Goal: Task Accomplishment & Management: Manage account settings

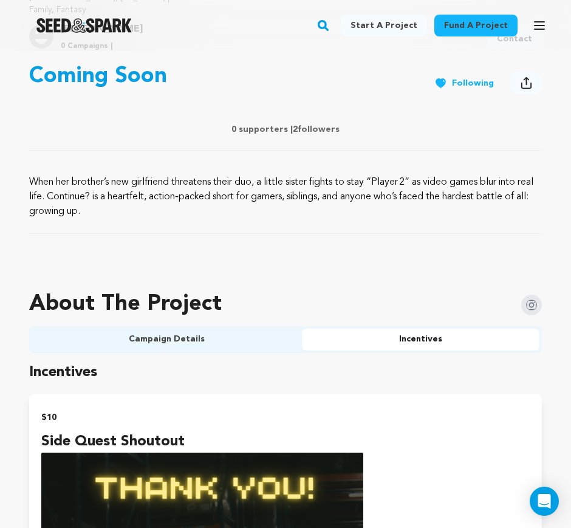
scroll to position [456, 0]
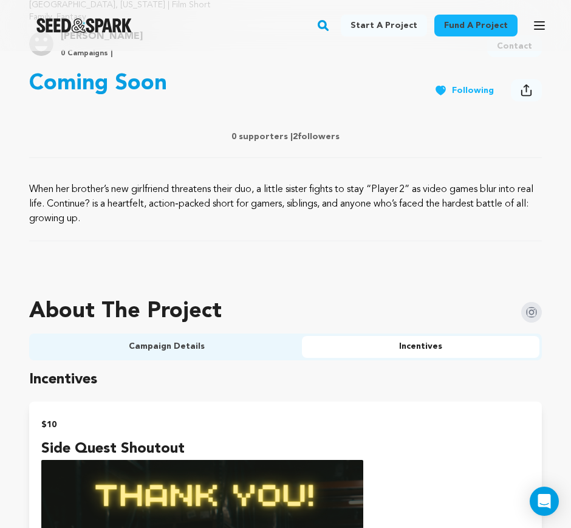
click at [265, 350] on button "Campaign Details" at bounding box center [167, 347] width 271 height 22
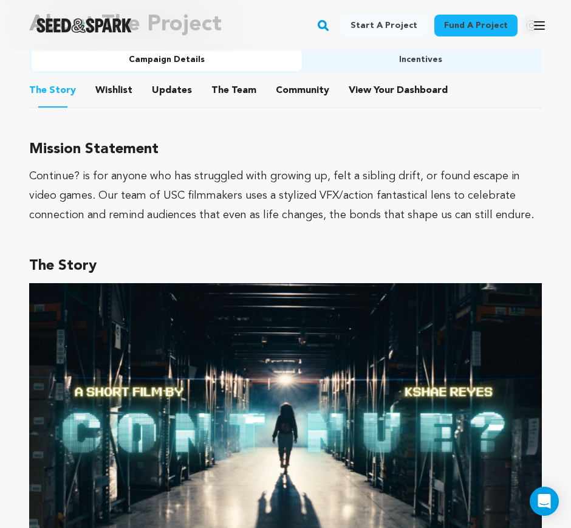
scroll to position [760, 0]
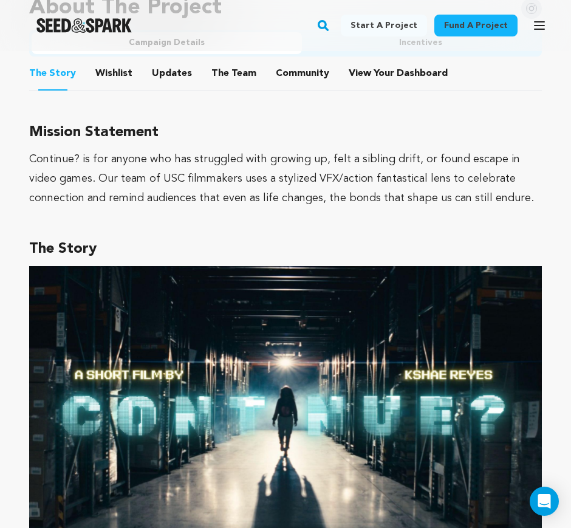
click at [323, 207] on div "Continue? is for anyone who has struggled with growing up, felt a sibling drift…" at bounding box center [285, 179] width 513 height 58
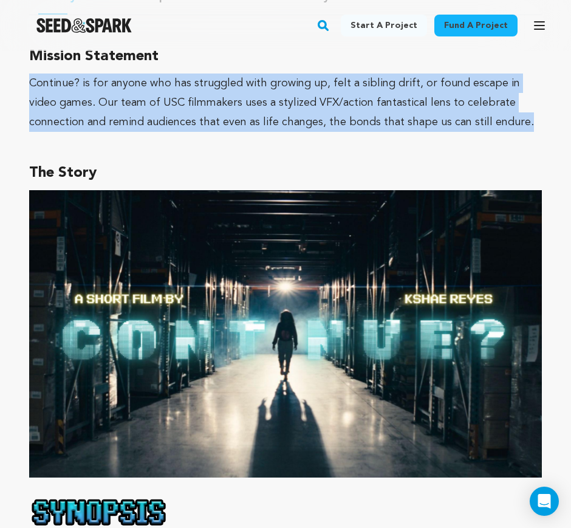
drag, startPoint x: 472, startPoint y: 128, endPoint x: 12, endPoint y: 83, distance: 462.4
copy div "Continue? is for anyone who has struggled with growing up, felt a sibling drift…"
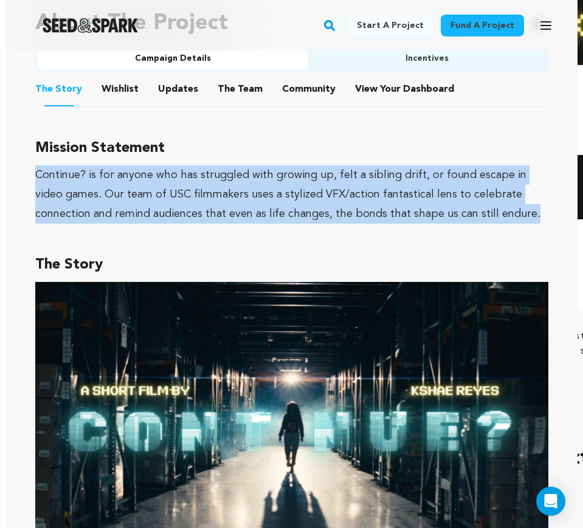
scroll to position [532, 0]
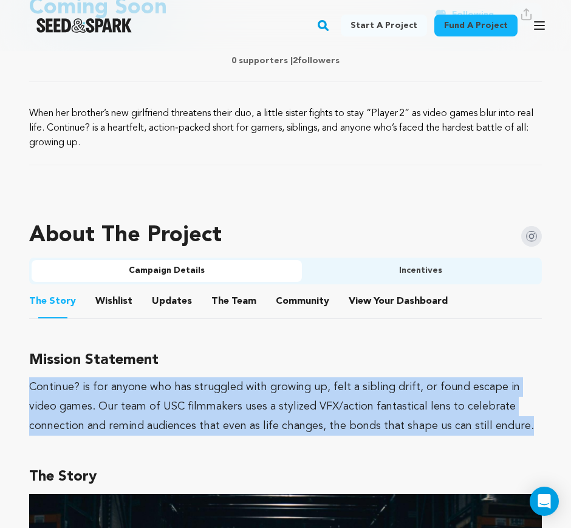
click at [537, 241] on img at bounding box center [532, 236] width 21 height 21
click at [540, 34] on button "Open main menu" at bounding box center [540, 25] width 24 height 24
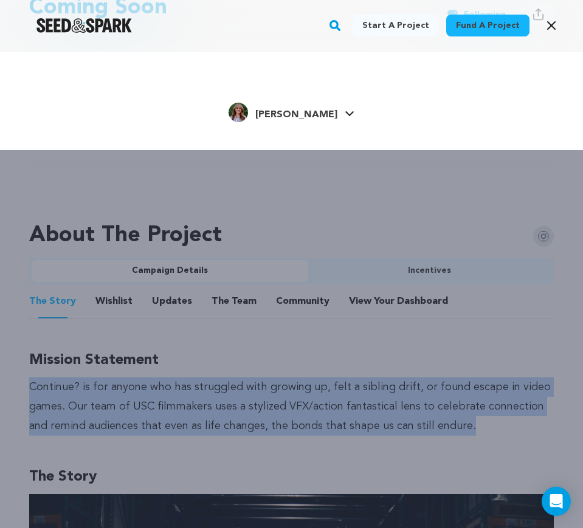
click at [308, 111] on span "[PERSON_NAME]" at bounding box center [296, 115] width 82 height 10
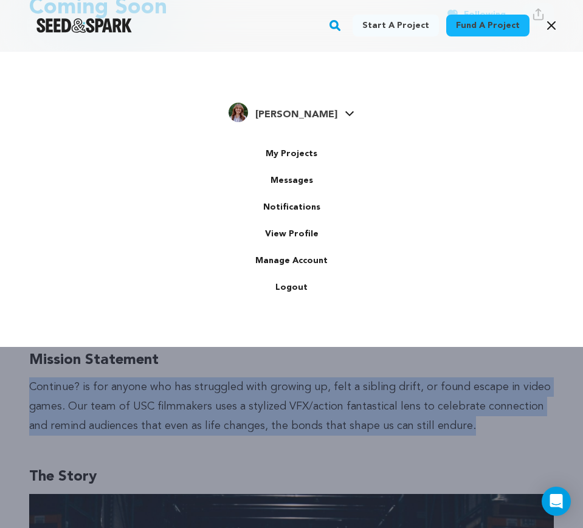
scroll to position [0, 0]
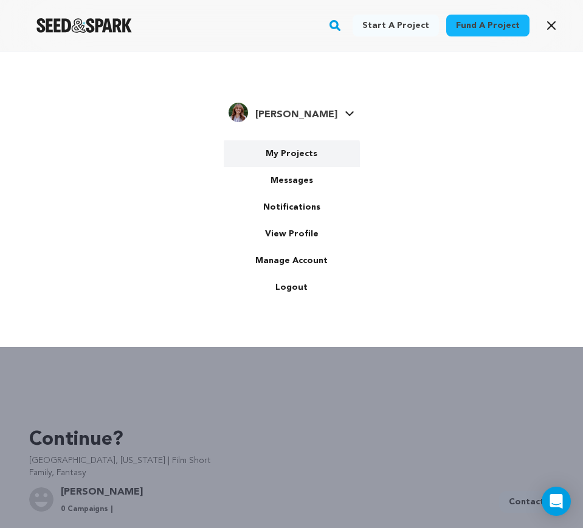
click at [301, 147] on link "My Projects" at bounding box center [292, 153] width 136 height 27
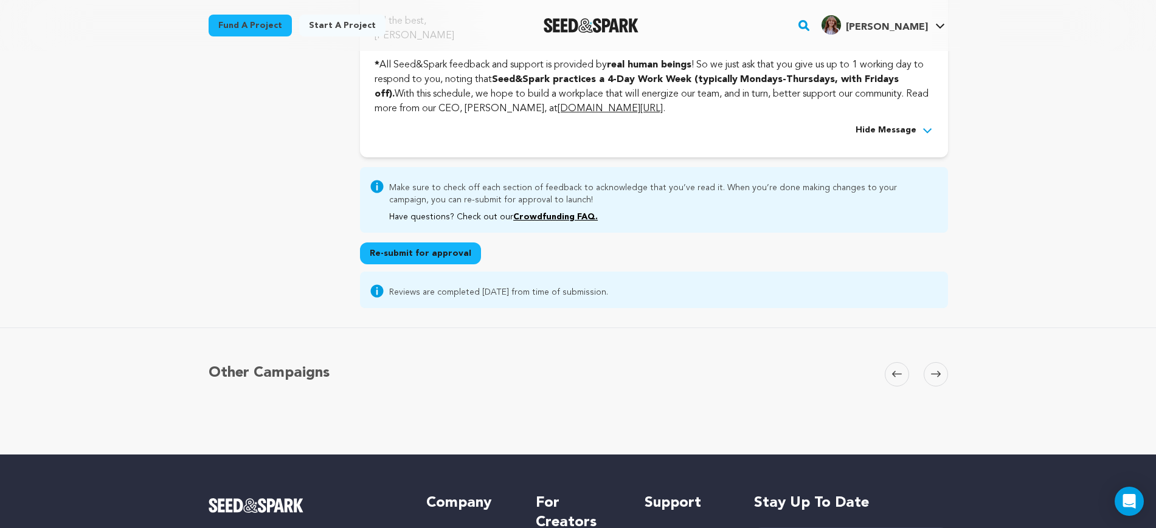
scroll to position [3187, 0]
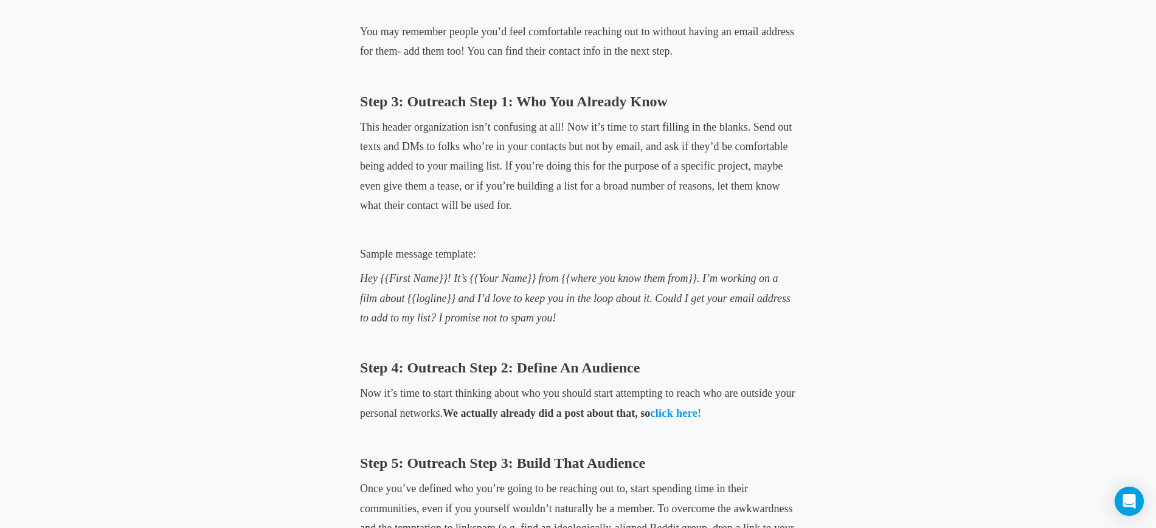
scroll to position [1444, 0]
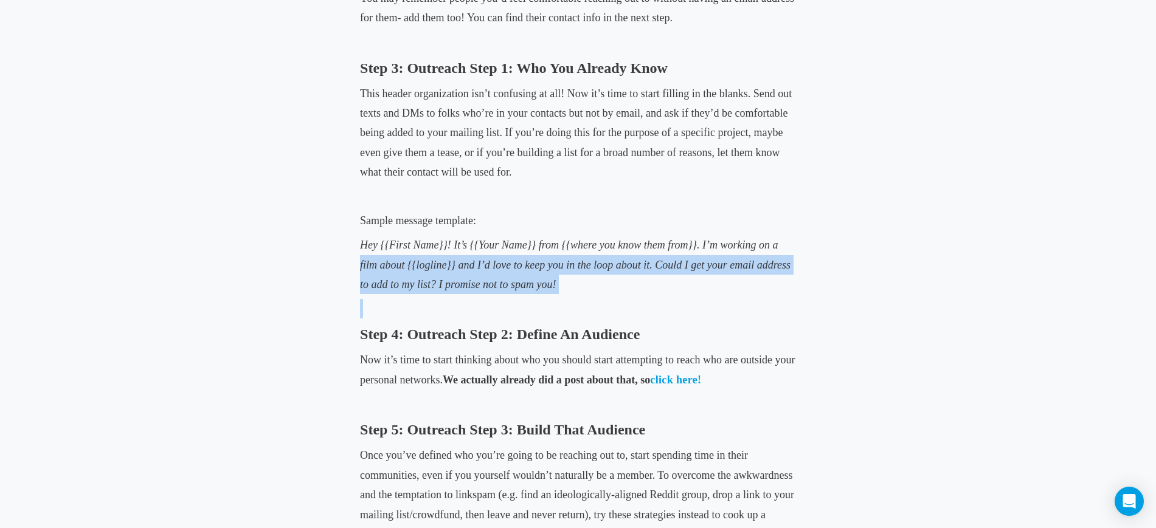
drag, startPoint x: 574, startPoint y: 295, endPoint x: 351, endPoint y: 261, distance: 225.1
click at [351, 261] on div "Film Crowdfunding Building Your Email List for Your Crowdfunding Campaign...and…" at bounding box center [577, 62] width 661 height 2565
click at [601, 287] on p "Hey {{First Name}}! It’s {{Your Name}} from {{where you know them from}}. I’m w…" at bounding box center [578, 264] width 436 height 59
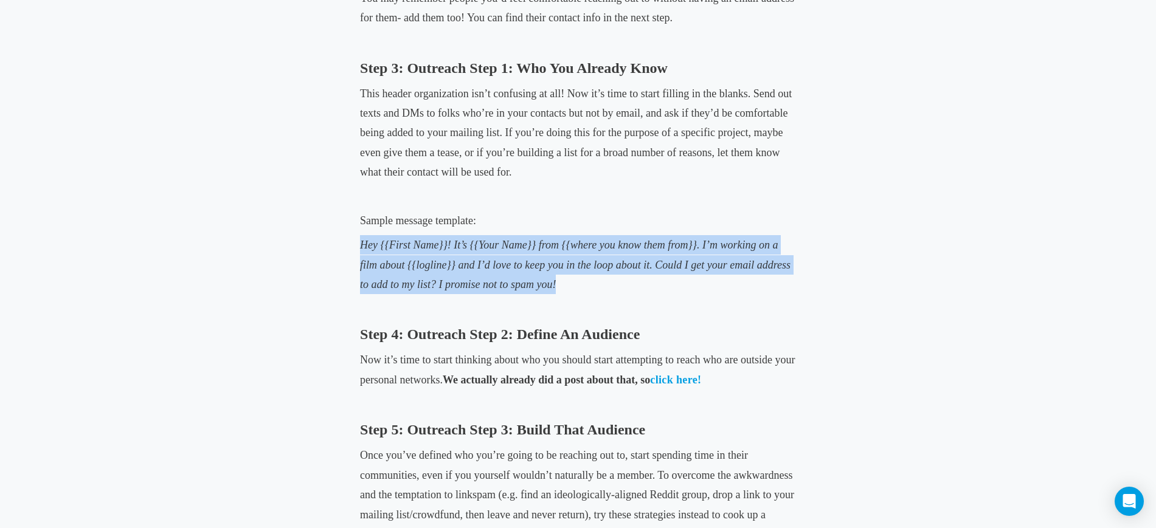
drag, startPoint x: 584, startPoint y: 281, endPoint x: 323, endPoint y: 239, distance: 264.2
click at [323, 239] on div "Film Crowdfunding Building Your Email List for Your Crowdfunding Campaign...and…" at bounding box center [577, 62] width 661 height 2565
copy span "Hey {{First Name}}! It’s {{Your Name}} from {{where you know them from}}. I’m w…"
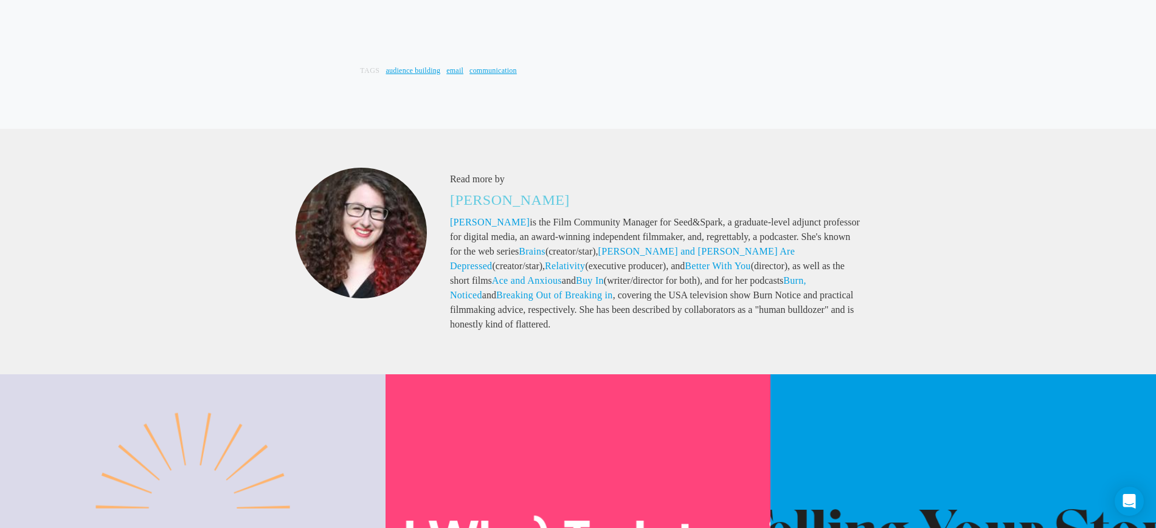
scroll to position [3115, 0]
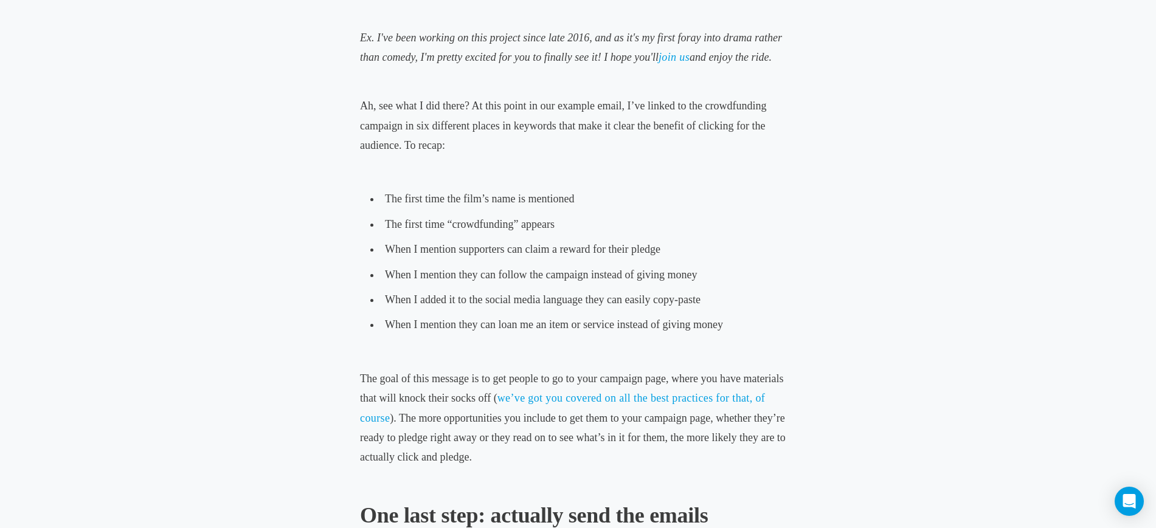
scroll to position [2963, 0]
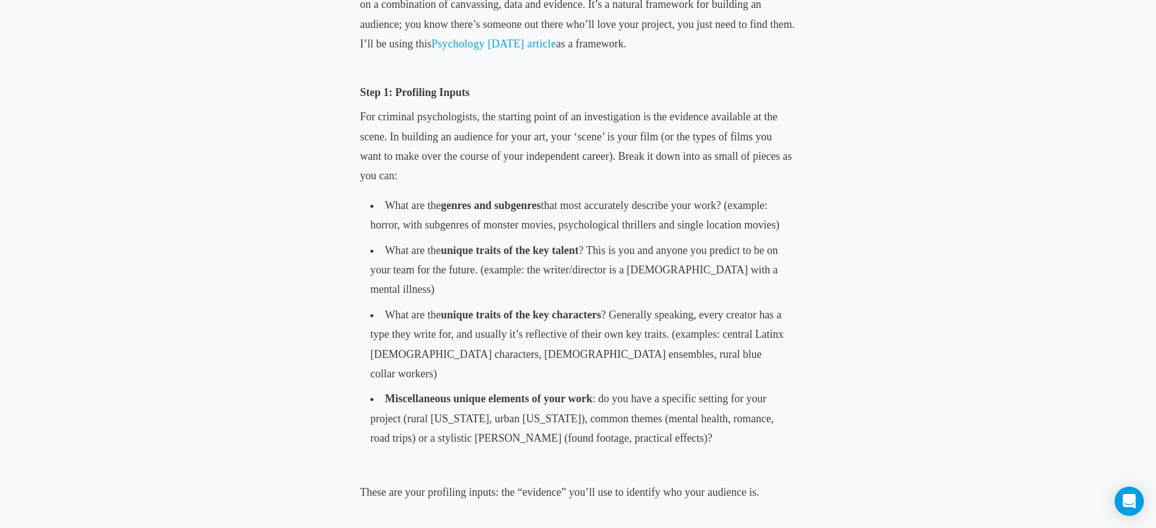
scroll to position [836, 0]
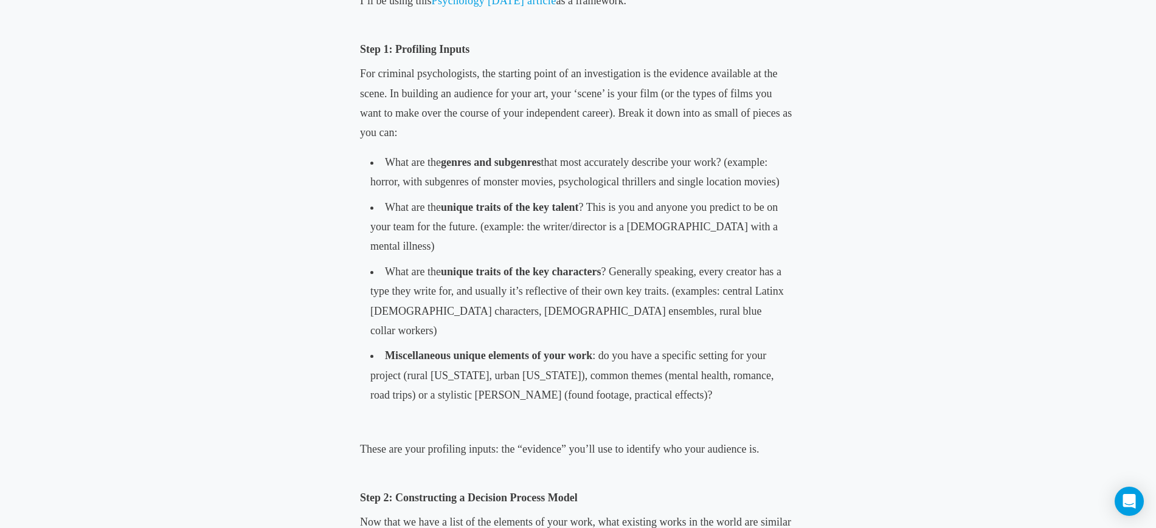
click at [509, 259] on li "What are the unique traits of the key characters ? Generally speaking, every cr…" at bounding box center [578, 301] width 426 height 84
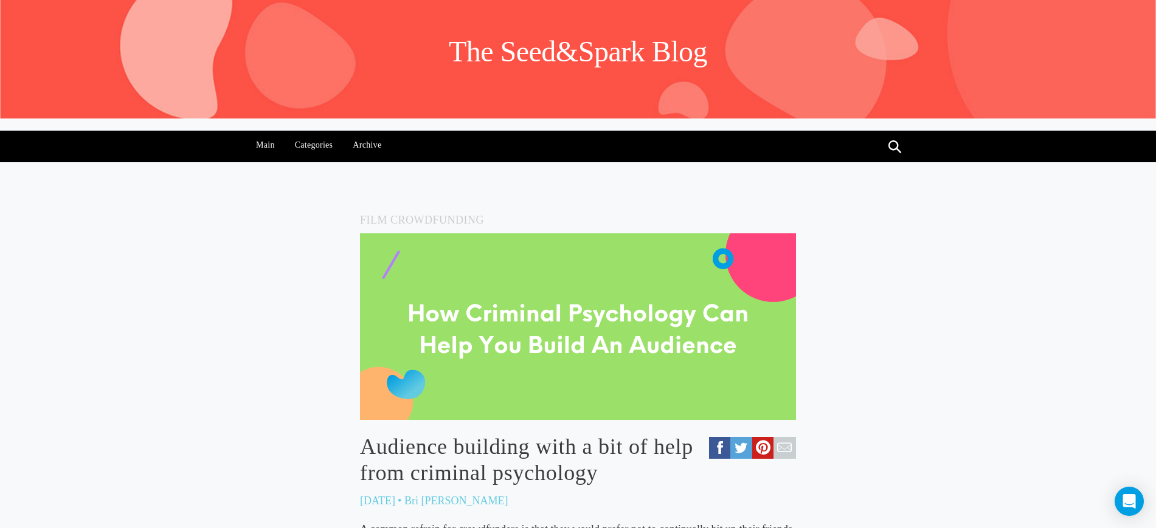
scroll to position [304, 0]
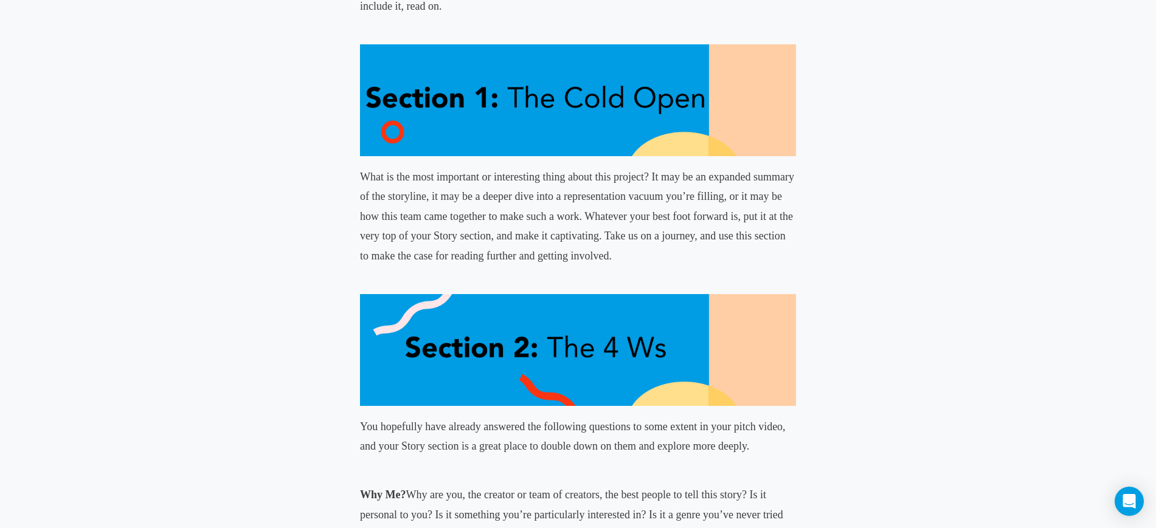
scroll to position [608, 0]
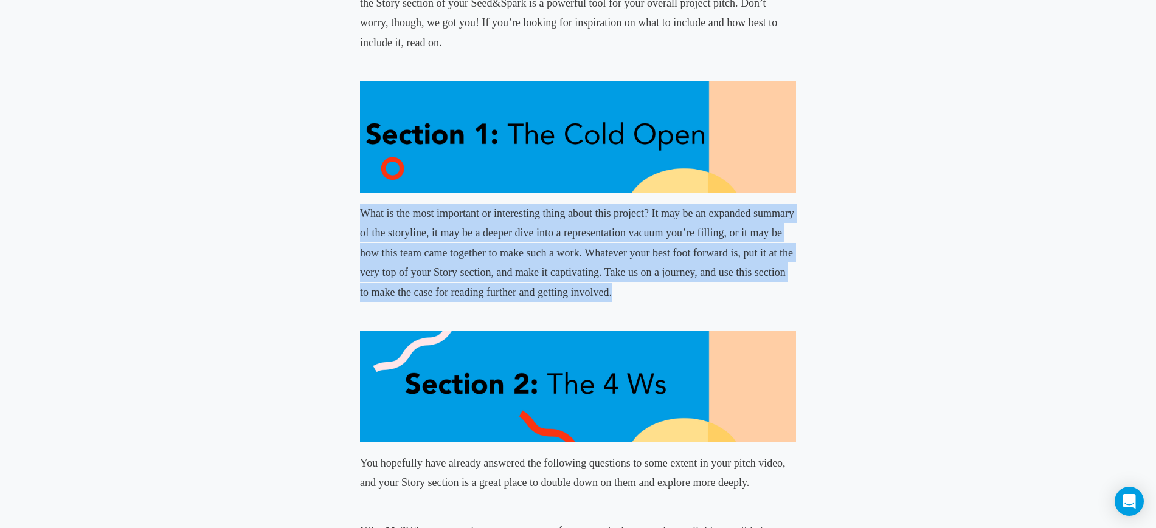
drag, startPoint x: 633, startPoint y: 284, endPoint x: 356, endPoint y: 202, distance: 289.7
copy span "What is the most important or interesting thing about this project? It may be a…"
click at [619, 276] on span "What is the most important or interesting thing about this project? It may be a…" at bounding box center [577, 252] width 434 height 91
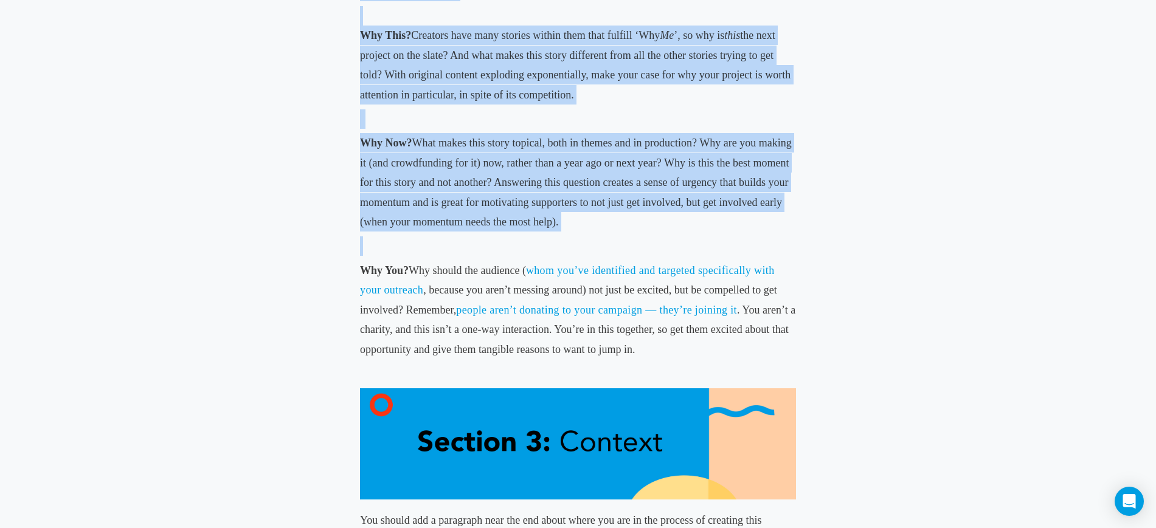
scroll to position [1216, 0]
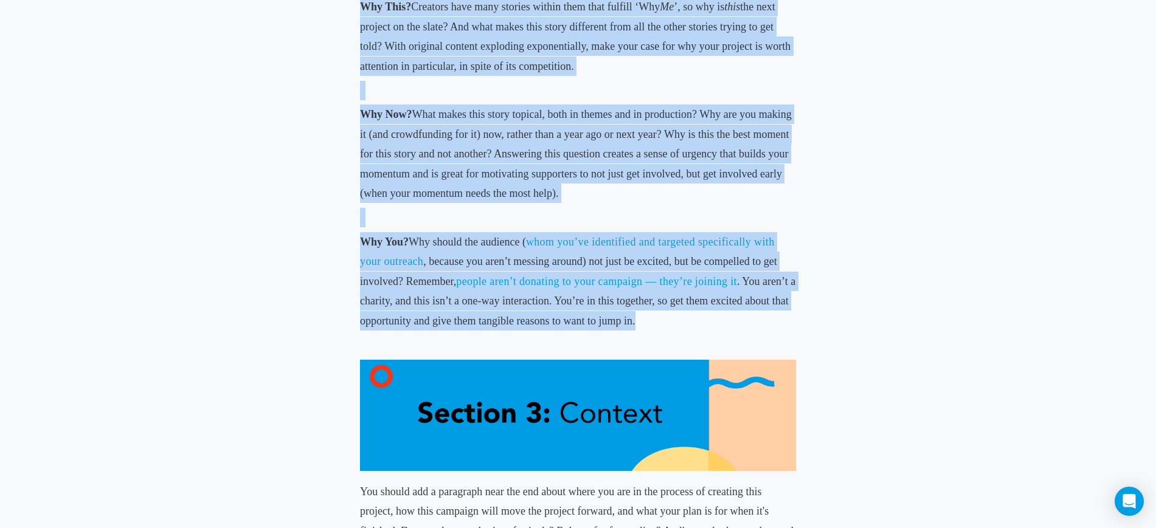
drag, startPoint x: 370, startPoint y: 101, endPoint x: 669, endPoint y: 317, distance: 369.2
click at [671, 320] on div "Film Crowdfunding Telling Your Story With Your Story Section March 11, 2020 • B…" at bounding box center [577, 312] width 661 height 2608
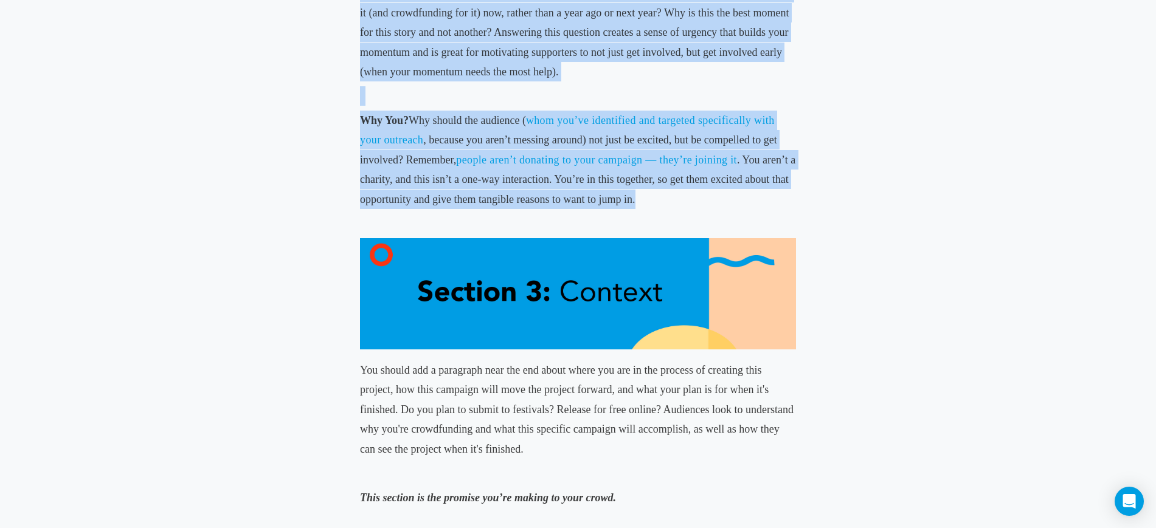
scroll to position [1292, 0]
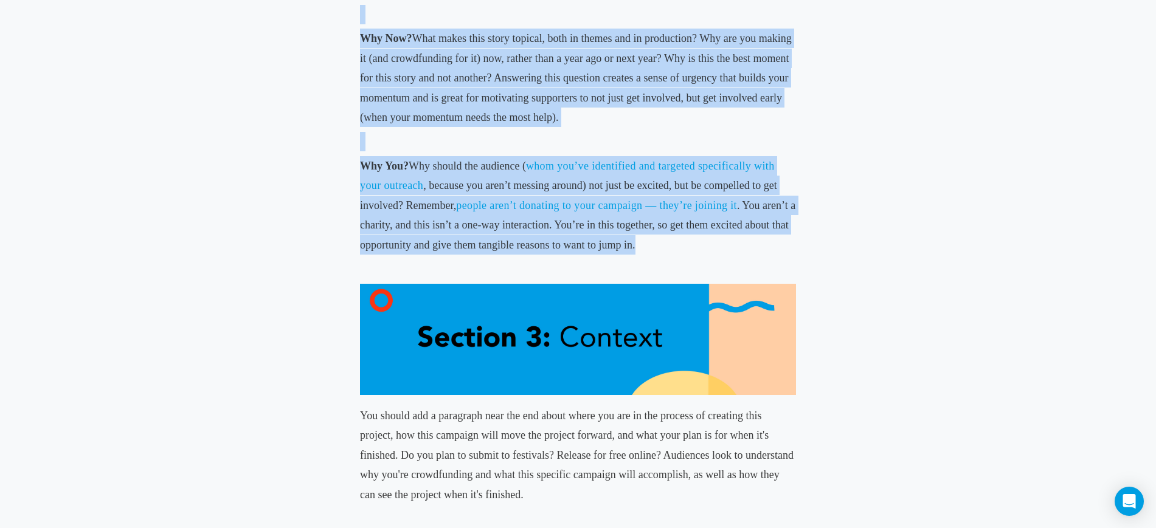
copy div "You hopefully have already answered the following questions to some extent in y…"
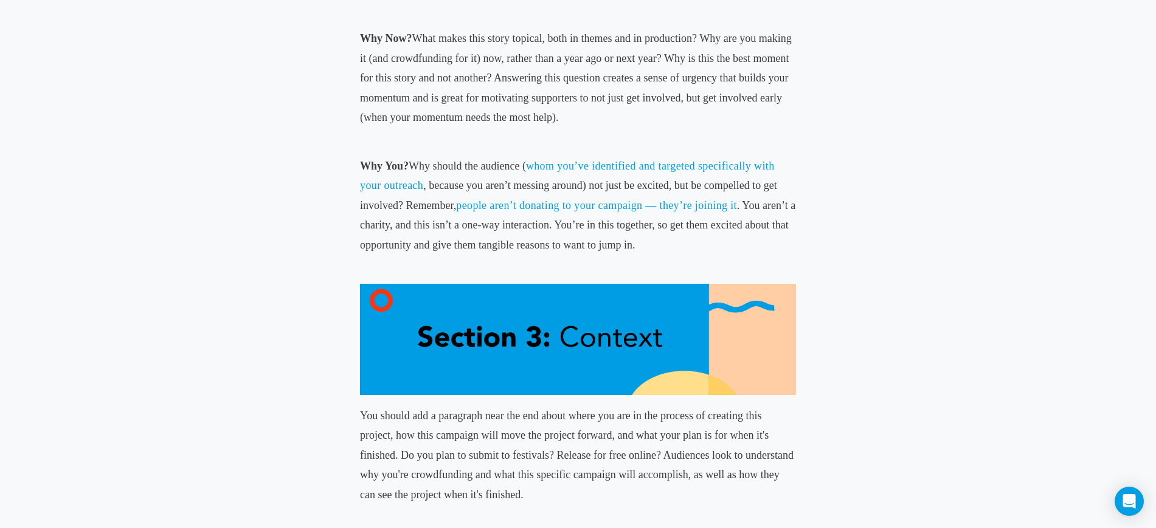
click at [941, 264] on div "Film Crowdfunding Telling Your Story With Your Story Section March 11, 2020 • B…" at bounding box center [578, 236] width 1156 height 2608
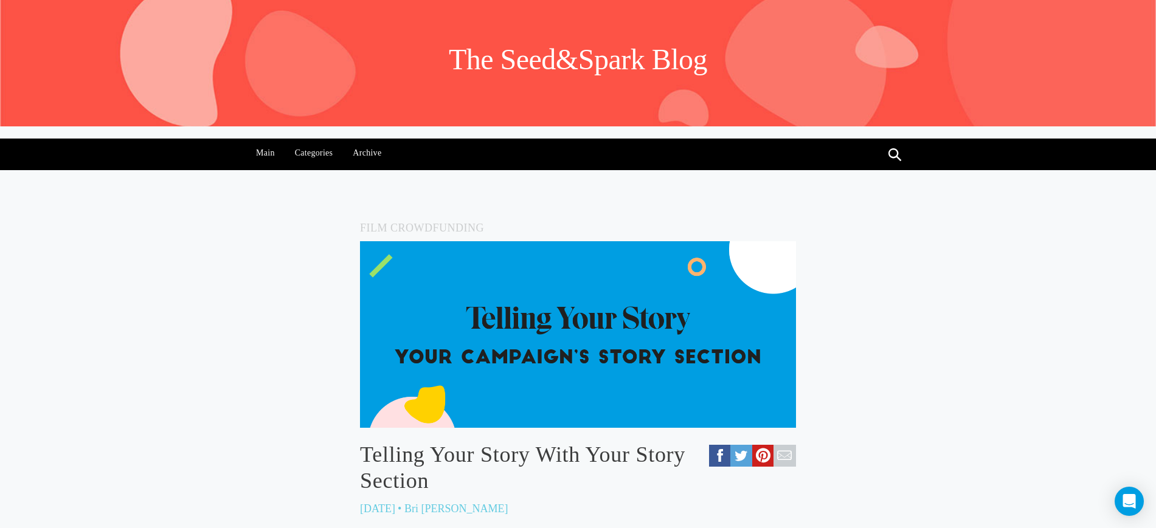
scroll to position [0, 0]
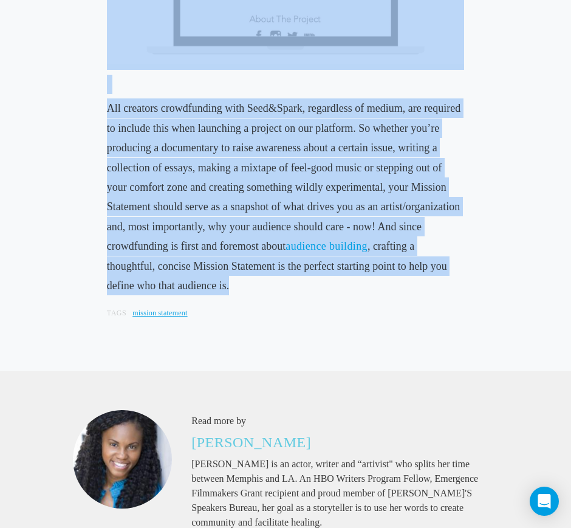
scroll to position [1520, 0]
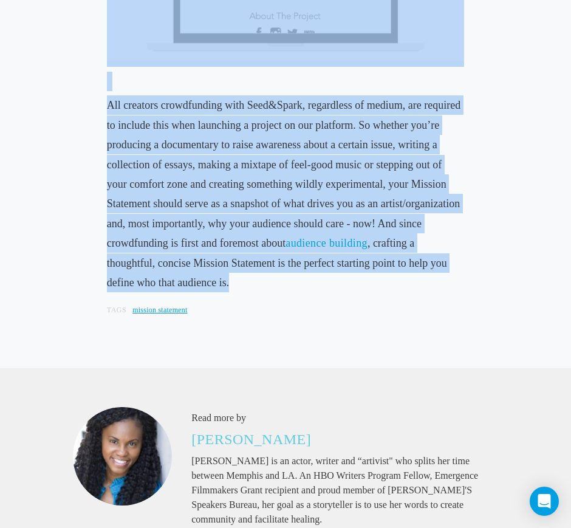
drag, startPoint x: 102, startPoint y: 176, endPoint x: 404, endPoint y: 291, distance: 323.6
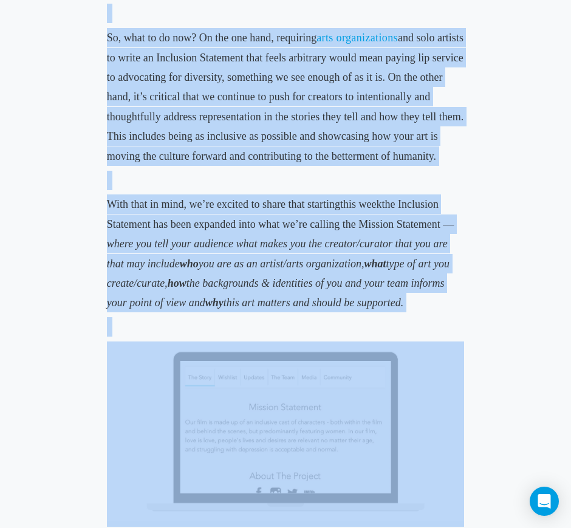
scroll to position [988, 0]
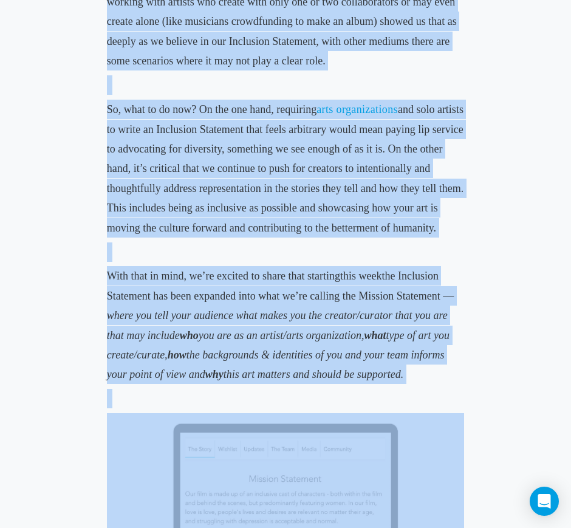
click at [238, 210] on span "and solo artists to write an Inclusion Statement that feels arbitrary would mea…" at bounding box center [285, 168] width 357 height 130
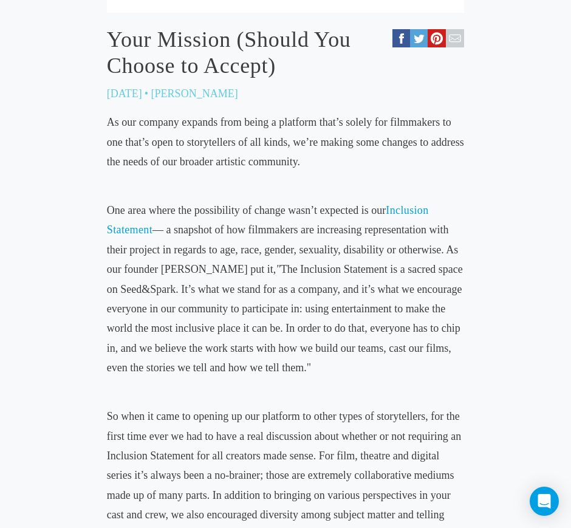
scroll to position [380, 0]
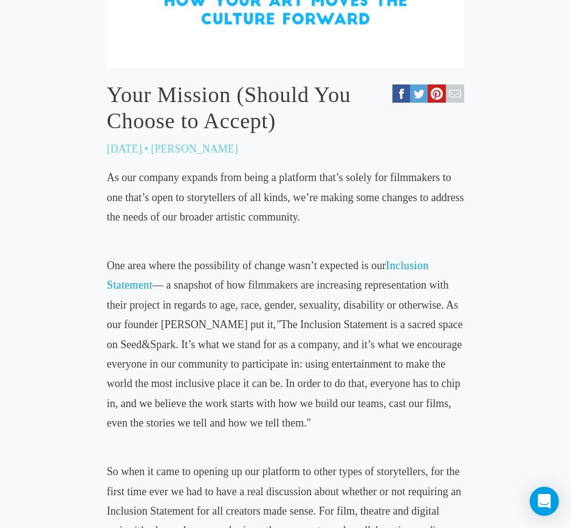
drag, startPoint x: 424, startPoint y: 375, endPoint x: 94, endPoint y: 180, distance: 383.5
copy div "As our company expands from being a platform that’s solely for filmmakers to on…"
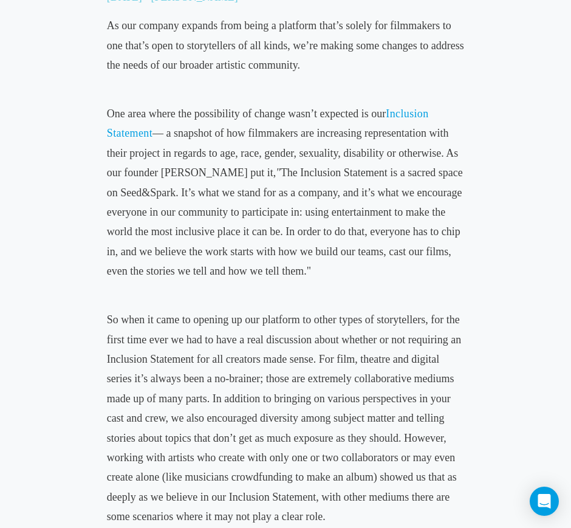
click at [339, 311] on p "So when it came to opening up our platform to other types of storytellers, for …" at bounding box center [285, 418] width 357 height 216
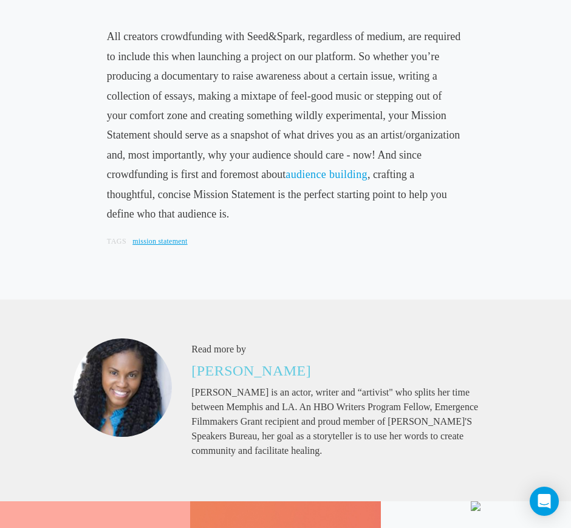
scroll to position [1368, 0]
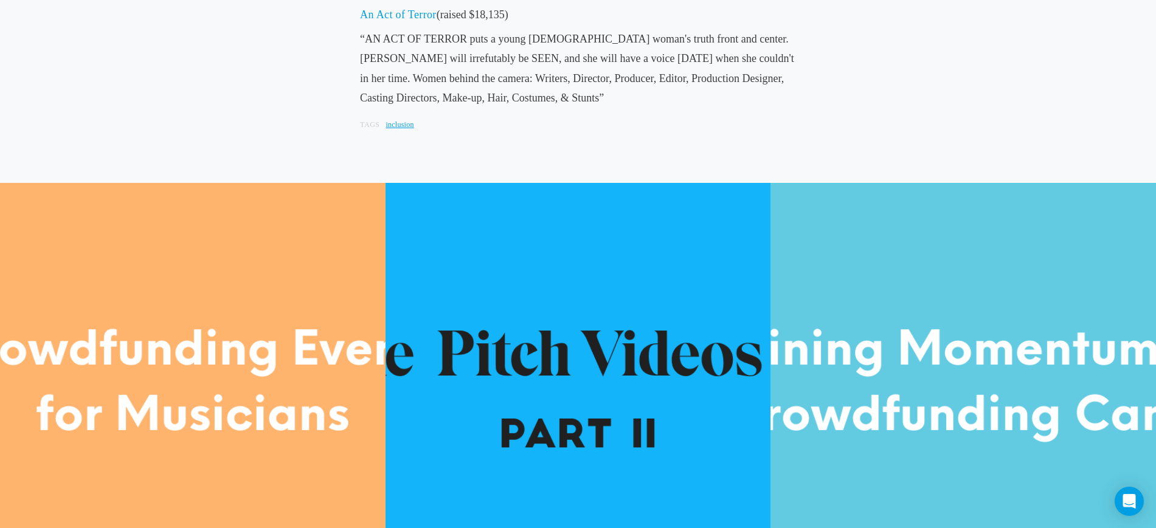
scroll to position [1520, 0]
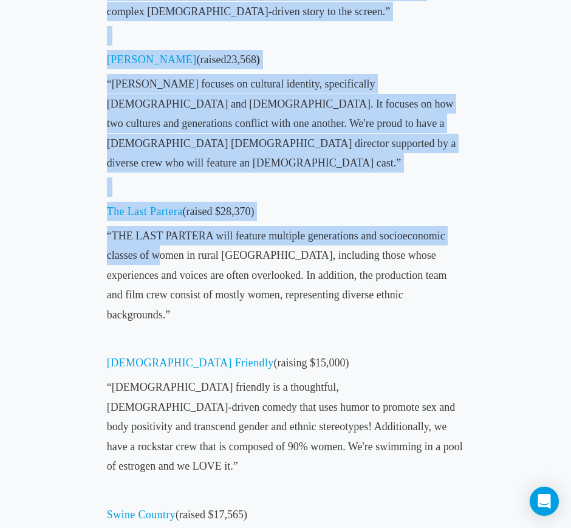
scroll to position [912, 0]
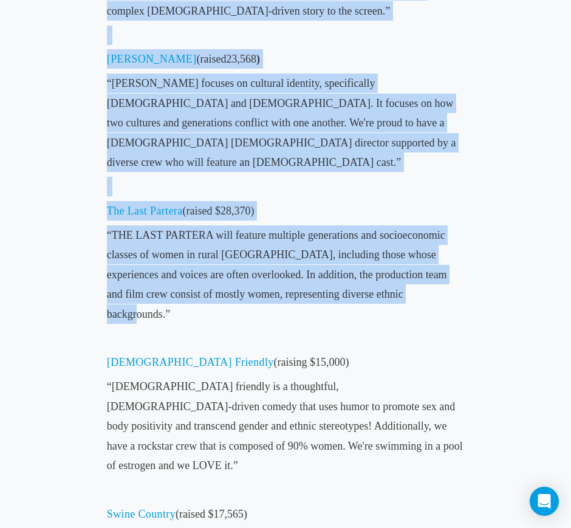
drag, startPoint x: 84, startPoint y: 147, endPoint x: 469, endPoint y: 257, distance: 401.0
click at [441, 257] on div "Film Crowdfunding 8 Great Inclusion Statements June 29, 2017 As part of our mis…" at bounding box center [286, 149] width 543 height 1675
copy div "All American Kids (raised $21,823) “It is important that young people see thems…"
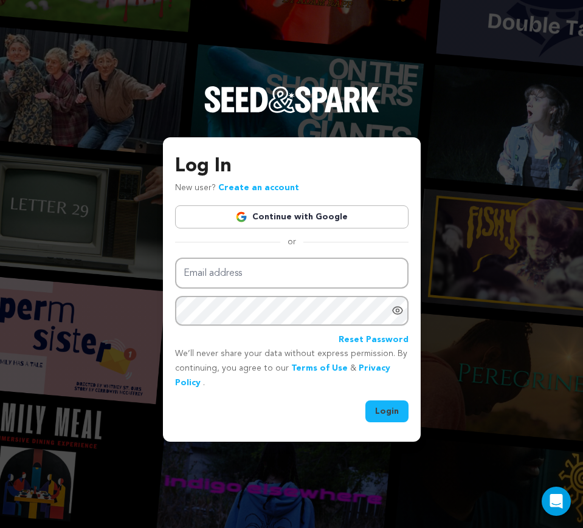
click at [339, 211] on link "Continue with Google" at bounding box center [291, 216] width 233 height 23
click at [342, 217] on link "Continue with Google" at bounding box center [291, 216] width 233 height 23
click at [298, 213] on link "Continue with Google" at bounding box center [291, 216] width 233 height 23
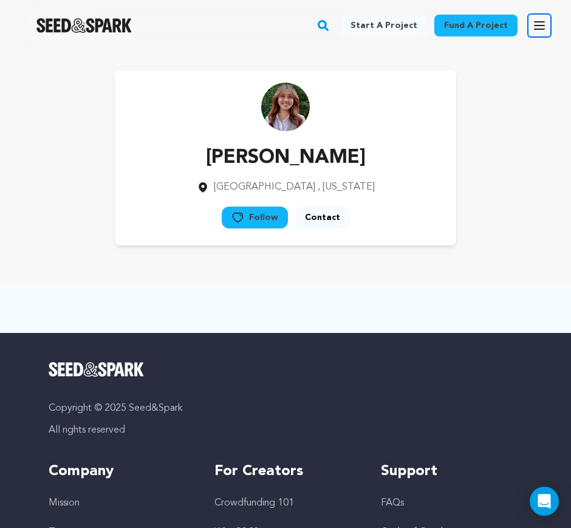
click at [536, 24] on icon "button" at bounding box center [540, 25] width 15 height 15
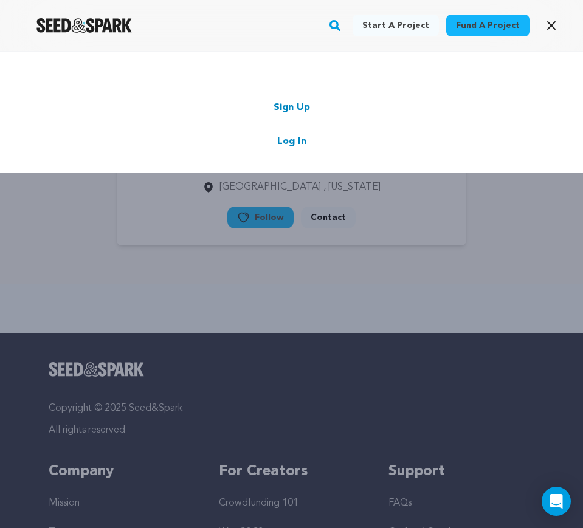
click at [407, 207] on div "Start a project Fund a project Sign Up Log In" at bounding box center [291, 315] width 583 height 528
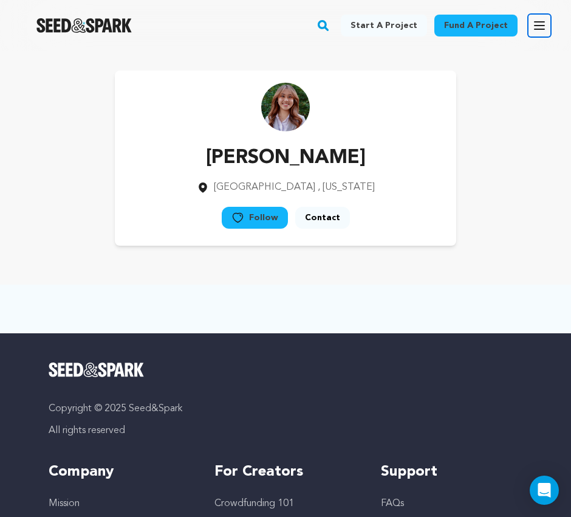
click at [543, 32] on icon "button" at bounding box center [540, 25] width 15 height 15
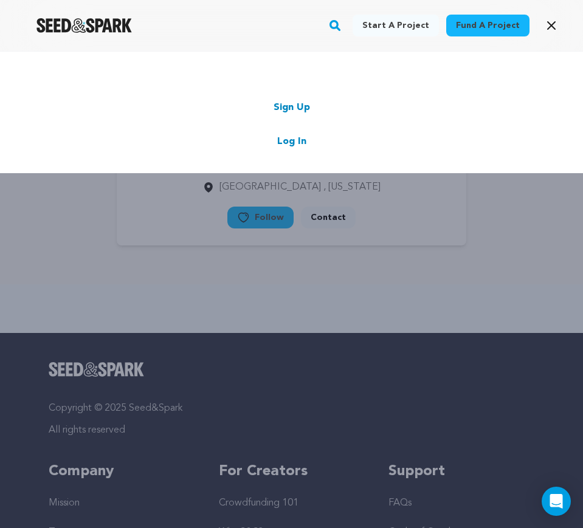
click at [296, 137] on link "Log In" at bounding box center [291, 141] width 29 height 15
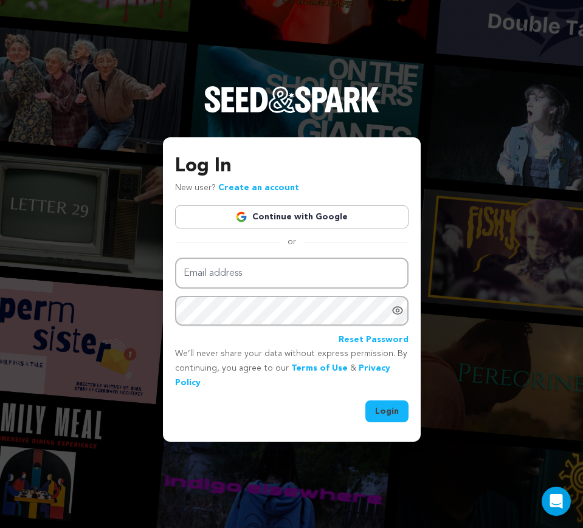
click at [320, 221] on link "Continue with Google" at bounding box center [291, 216] width 233 height 23
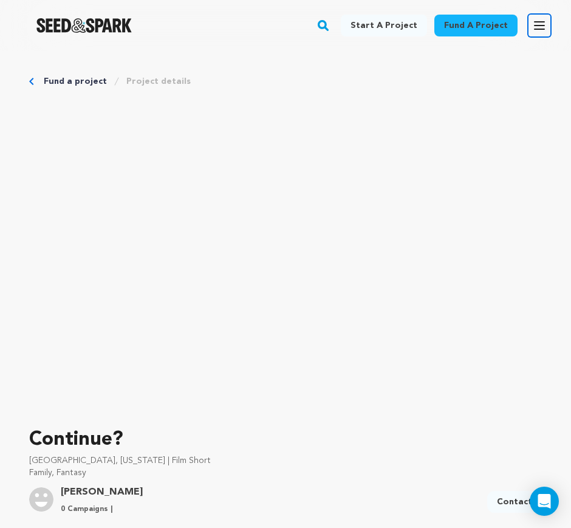
click at [539, 29] on icon "button" at bounding box center [540, 25] width 10 height 7
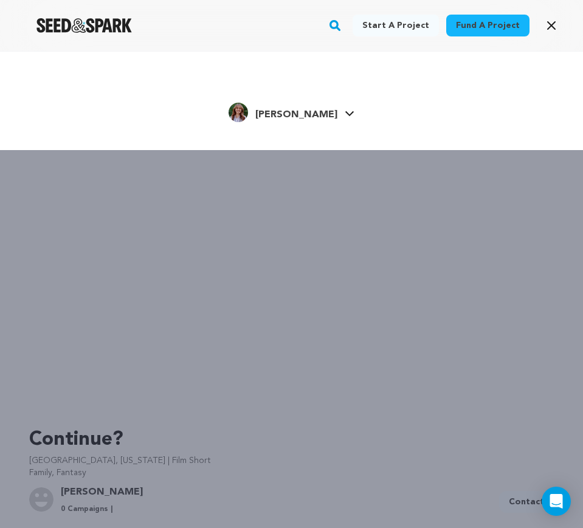
click at [294, 110] on span "[PERSON_NAME]" at bounding box center [296, 115] width 82 height 10
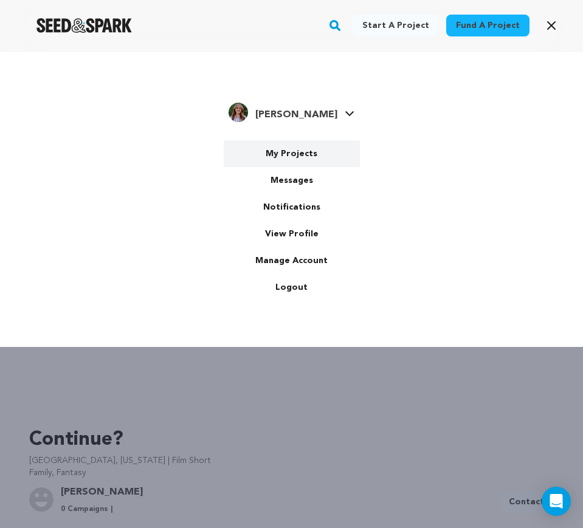
click at [296, 150] on link "My Projects" at bounding box center [292, 153] width 136 height 27
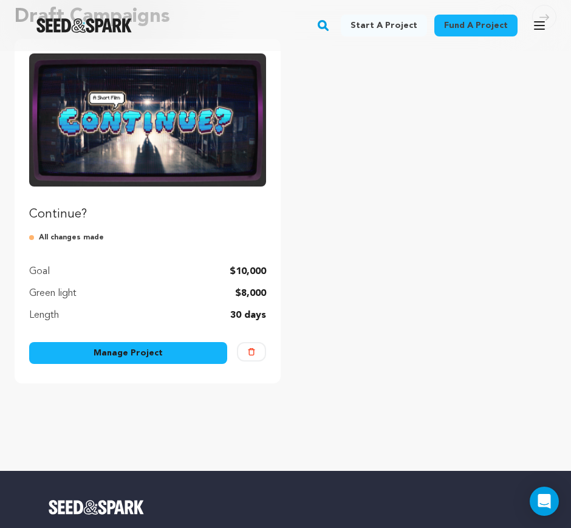
scroll to position [152, 0]
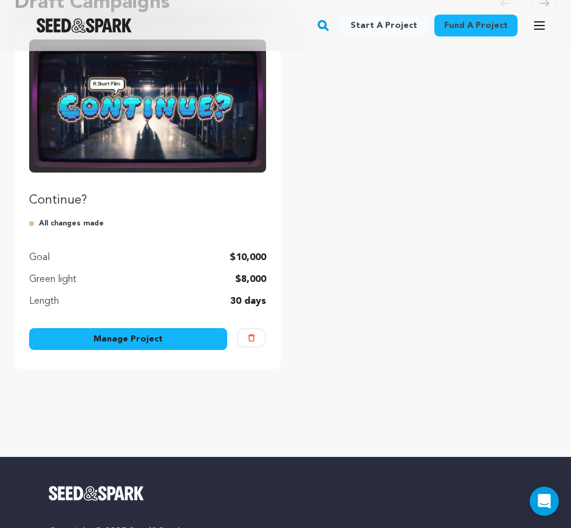
click at [143, 333] on link "Manage Project" at bounding box center [128, 339] width 198 height 22
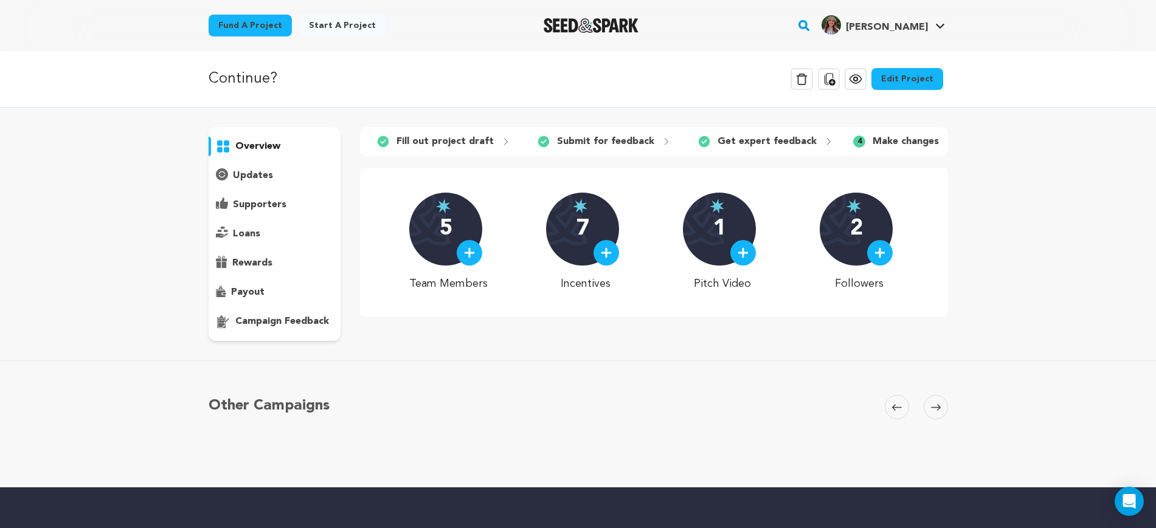
click at [571, 80] on link "Edit Project" at bounding box center [907, 79] width 72 height 22
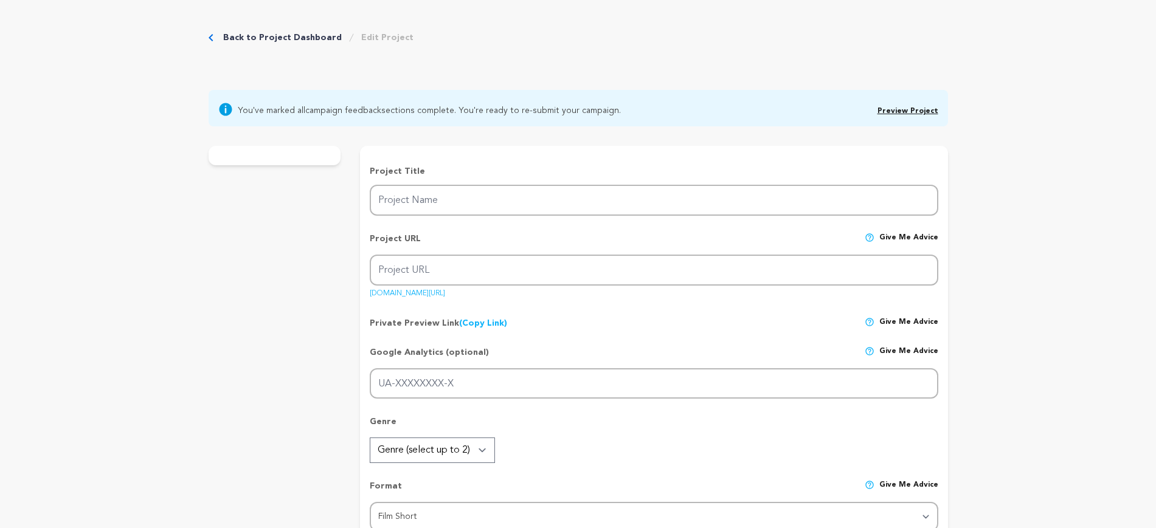
type input "Continue?"
type input "continue"
type input "When her brother’s new girlfriend threatens their duo, a little sister fights t…"
type textarea "When her brother’s new girlfriend threatens their duo, a little sister fights t…"
type textarea "Continue? is for anyone who has struggled with growing up, felt a sibling drift…"
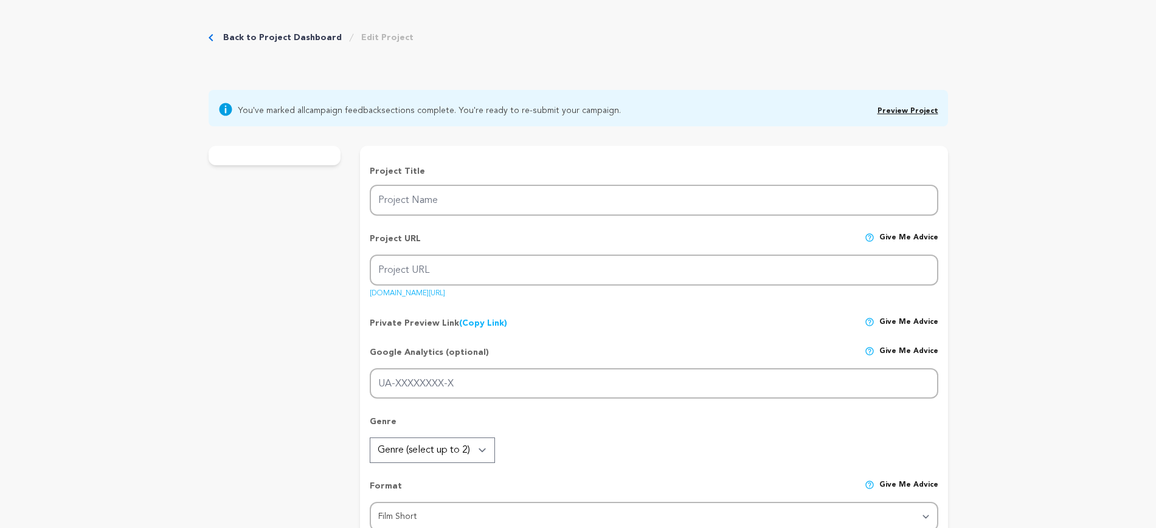
type textarea "[GEOGRAPHIC_DATA][US_STATE]"
radio input "true"
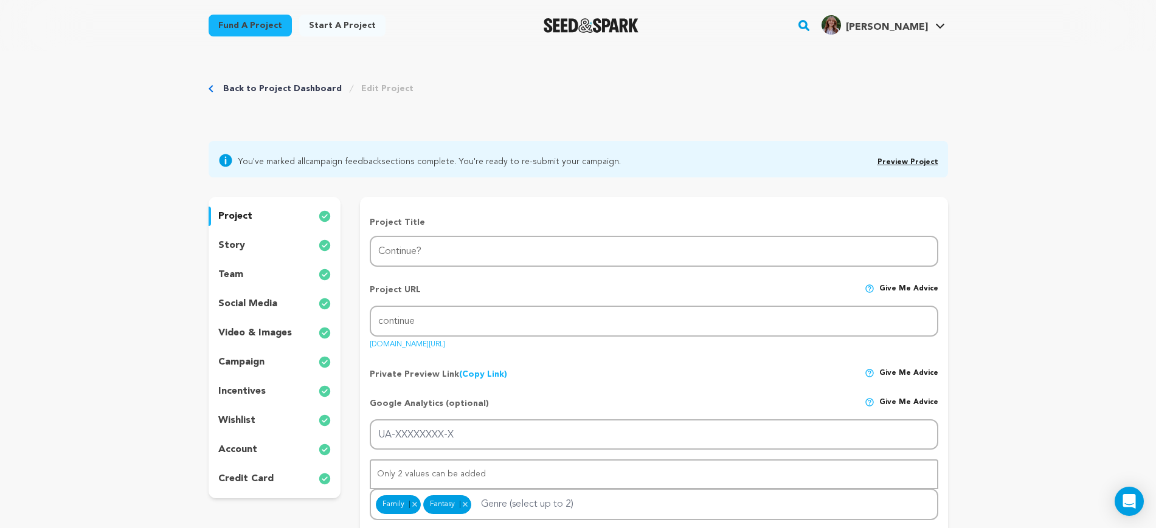
click at [230, 247] on p "story" at bounding box center [231, 245] width 27 height 15
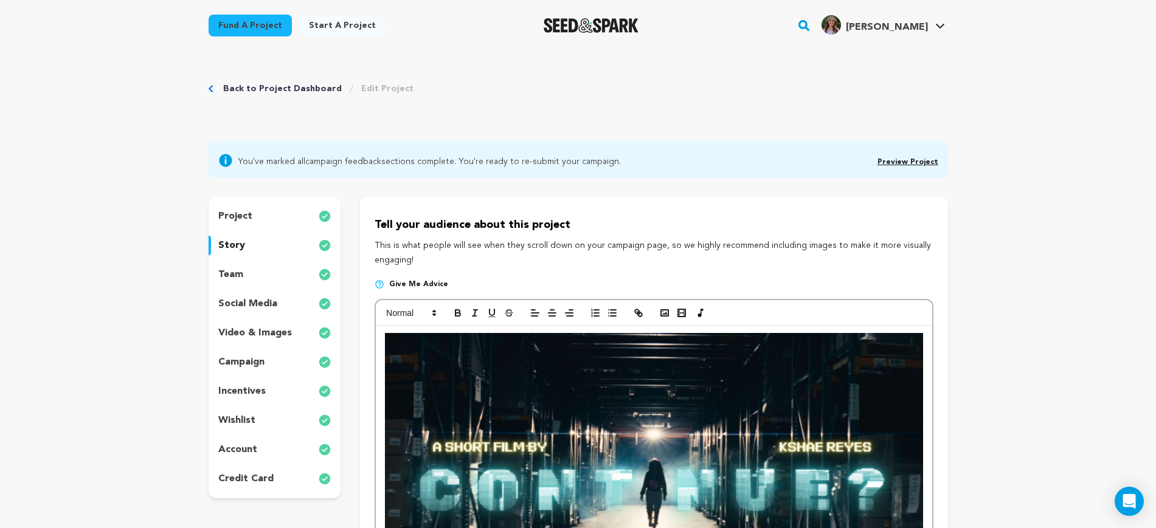
click at [250, 221] on p "project" at bounding box center [235, 216] width 34 height 15
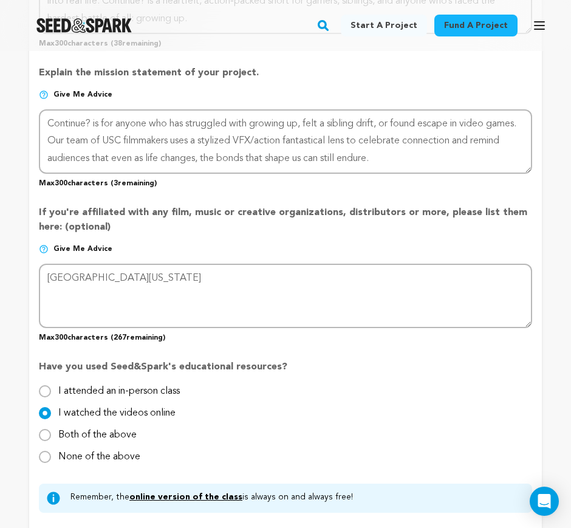
scroll to position [1064, 0]
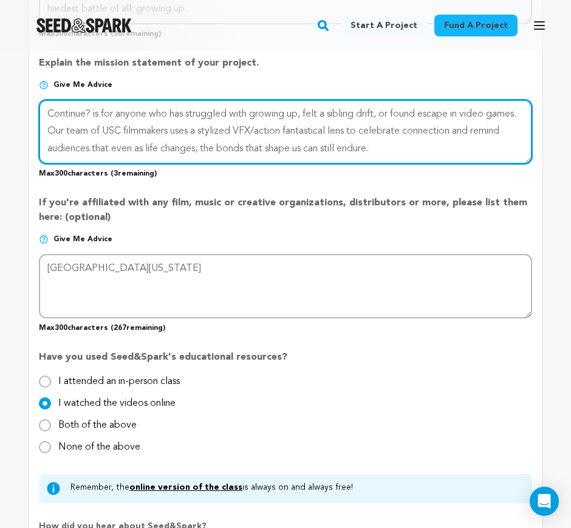
click at [412, 160] on textarea at bounding box center [286, 132] width 494 height 64
paste textarea "ONTINUE? blends VFX, stunts, and student voices to reimagine coming-of-age. Fro…"
type textarea "CONTINUE? blends VFX, stunts, and student voices to reimagine coming-of-age. Fr…"
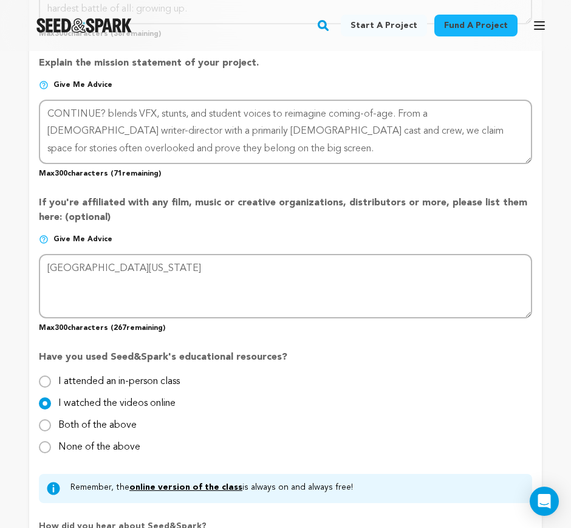
click at [329, 227] on p "If you're affiliated with any film, music or creative organizations, distributo…" at bounding box center [286, 215] width 494 height 39
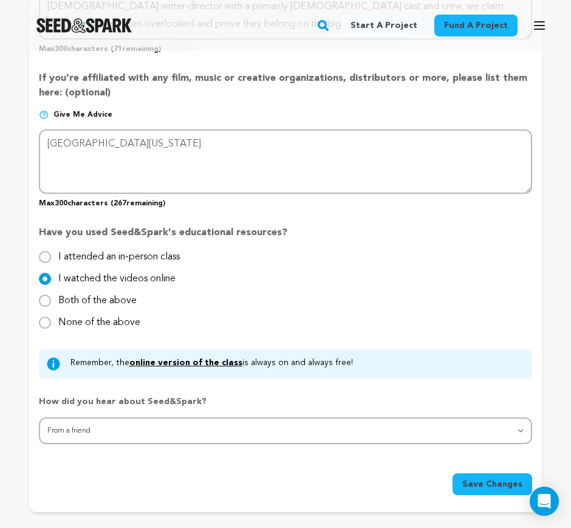
scroll to position [1216, 0]
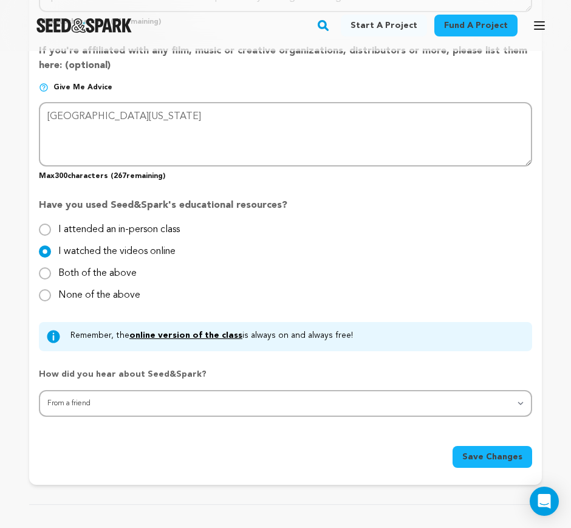
click at [331, 453] on div "Save Changes" at bounding box center [286, 452] width 494 height 32
click at [494, 459] on button "Save Changes" at bounding box center [493, 457] width 80 height 22
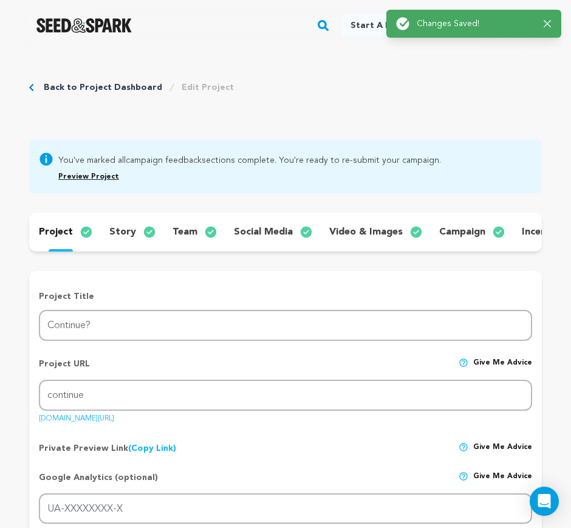
scroll to position [0, 0]
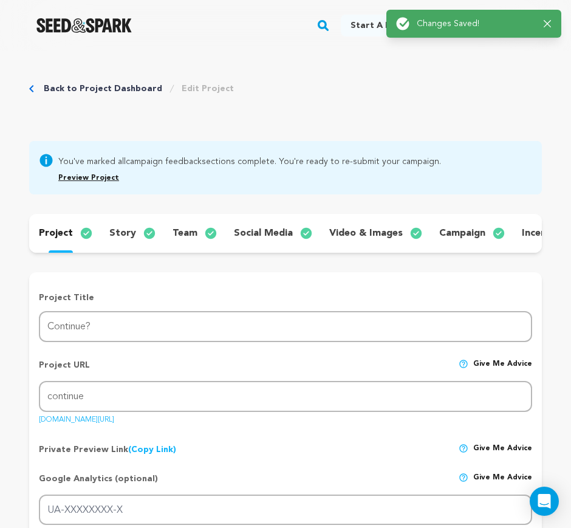
click at [129, 234] on p "story" at bounding box center [122, 233] width 27 height 15
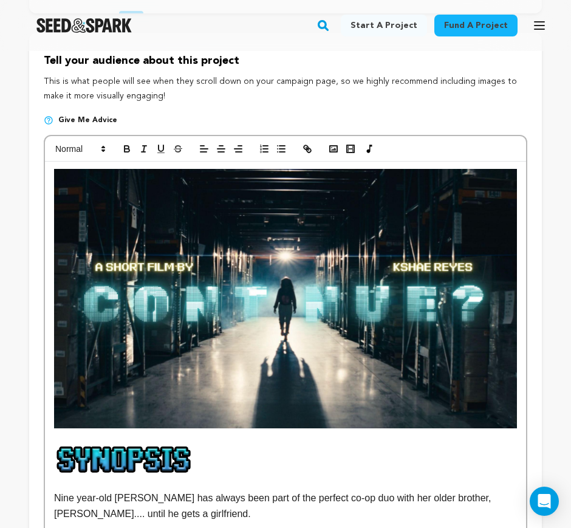
scroll to position [380, 0]
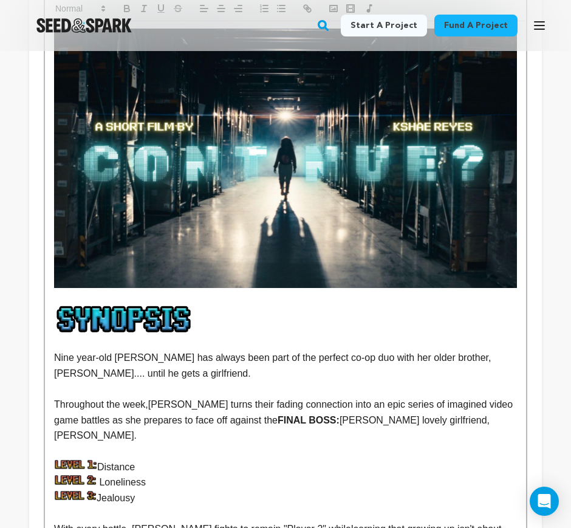
click at [133, 303] on p at bounding box center [285, 296] width 463 height 16
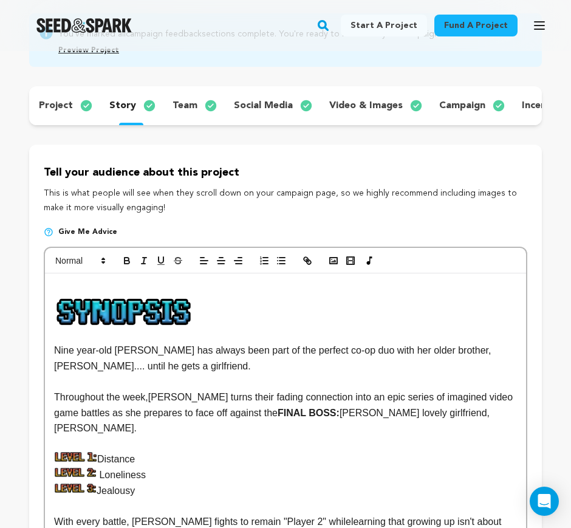
scroll to position [76, 0]
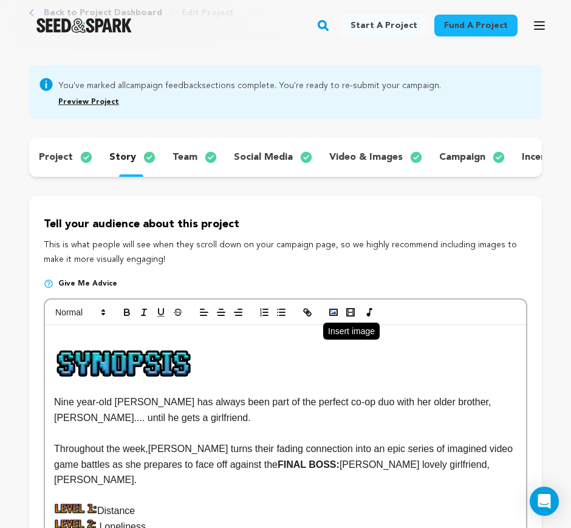
click at [329, 318] on icon "button" at bounding box center [333, 312] width 11 height 11
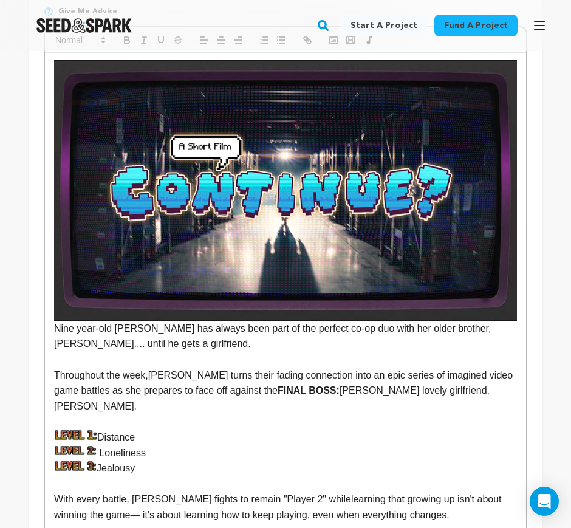
scroll to position [456, 0]
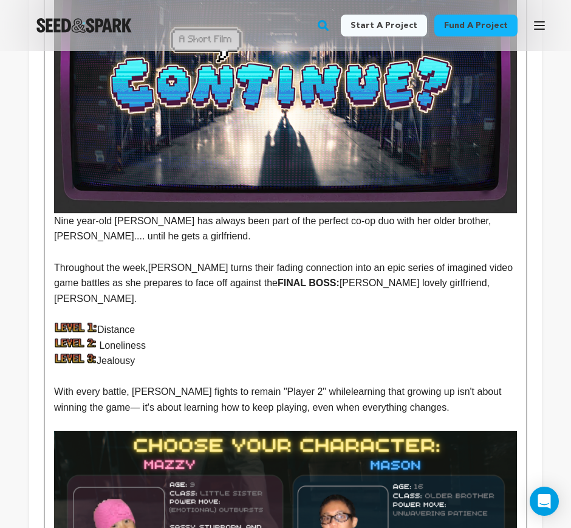
click at [56, 235] on p "Nine year-old [PERSON_NAME] has always been part of the perfect co-op duo with …" at bounding box center [285, 228] width 463 height 31
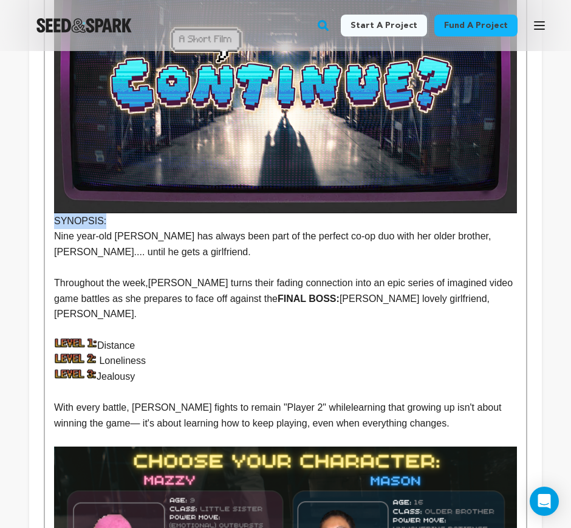
drag, startPoint x: 109, startPoint y: 235, endPoint x: -1, endPoint y: 233, distance: 110.7
click at [199, 260] on p "Nine year-old [PERSON_NAME] has always been part of the perfect co-op duo with …" at bounding box center [285, 244] width 463 height 31
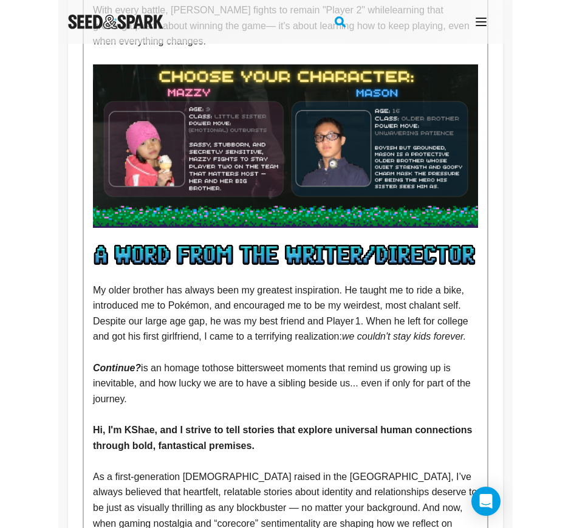
scroll to position [913, 0]
